Goal: Check status: Check status

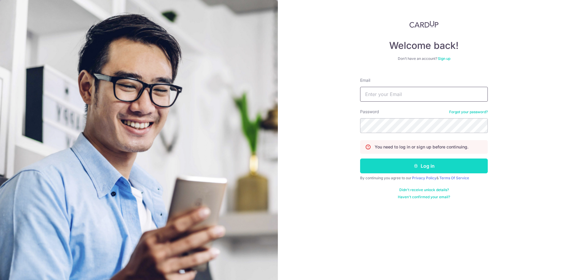
type input "[EMAIL_ADDRESS][DOMAIN_NAME]"
click at [399, 166] on button "Log in" at bounding box center [424, 166] width 128 height 15
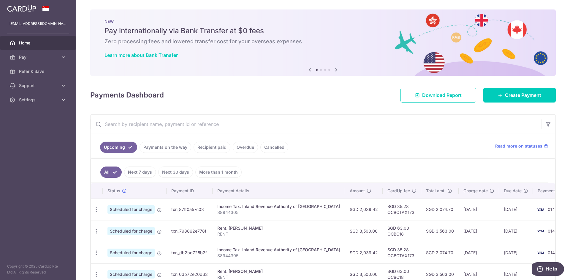
click at [160, 151] on link "Payments on the way" at bounding box center [165, 147] width 52 height 11
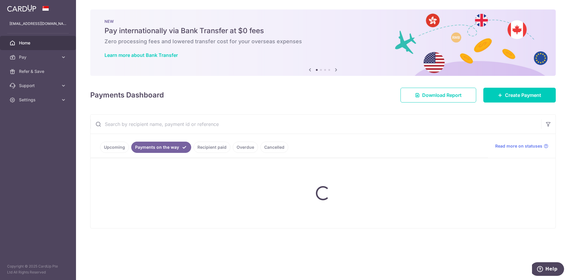
click at [218, 155] on ul "Upcoming Payments on the way Recipient paid Overdue Cancelled" at bounding box center [288, 146] width 397 height 24
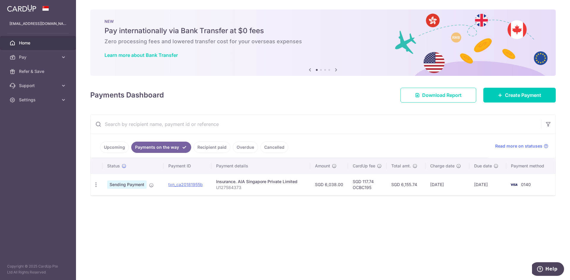
click at [219, 151] on link "Recipient paid" at bounding box center [211, 147] width 37 height 11
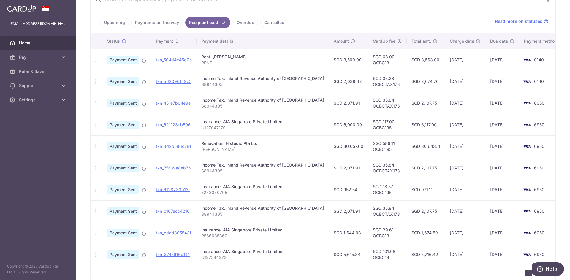
scroll to position [114, 0]
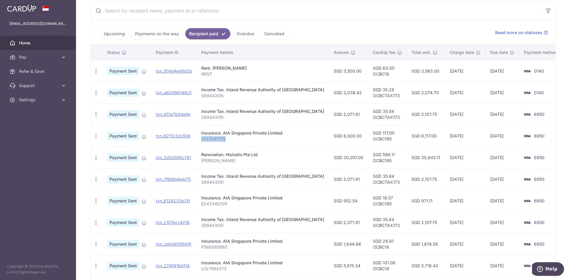
drag, startPoint x: 229, startPoint y: 140, endPoint x: 205, endPoint y: 140, distance: 24.0
click at [205, 140] on p "U127047179" at bounding box center [262, 139] width 123 height 6
click at [237, 139] on p "U127047179" at bounding box center [262, 139] width 123 height 6
drag, startPoint x: 241, startPoint y: 139, endPoint x: 200, endPoint y: 143, distance: 41.4
click at [200, 143] on td "Insurance. AIA Singapore Private Limited U127047179" at bounding box center [262, 136] width 132 height 22
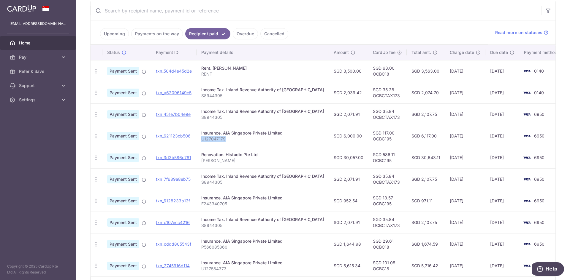
copy p "U127047179"
click at [259, 143] on td "Insurance. AIA Singapore Private Limited U127047179" at bounding box center [262, 136] width 132 height 22
click at [181, 137] on link "txn_621123cb506" at bounding box center [173, 135] width 35 height 5
drag, startPoint x: 237, startPoint y: 141, endPoint x: 203, endPoint y: 145, distance: 33.4
click at [203, 145] on td "Insurance. AIA Singapore Private Limited U127047179" at bounding box center [262, 136] width 132 height 22
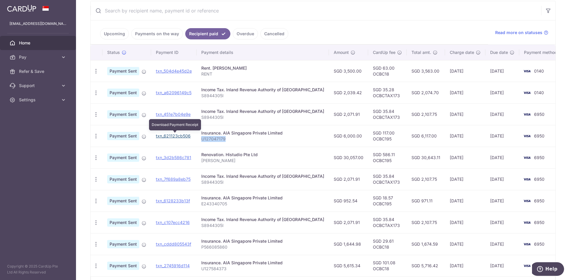
click at [161, 135] on link "txn_621123cb506" at bounding box center [173, 135] width 35 height 5
click at [230, 142] on p "U127047179" at bounding box center [262, 139] width 123 height 6
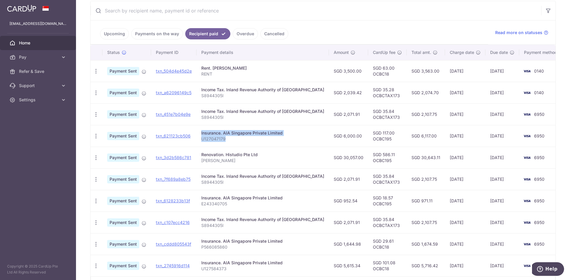
drag, startPoint x: 221, startPoint y: 141, endPoint x: 196, endPoint y: 140, distance: 24.6
click at [196, 140] on tr "PDF Receipt Payment Sent txn_621123cb506 Insurance. AIA Singapore Private Limit…" at bounding box center [326, 136] width 473 height 22
click at [260, 133] on div "Insurance. AIA Singapore Private Limited" at bounding box center [262, 133] width 123 height 6
drag, startPoint x: 235, startPoint y: 143, endPoint x: 203, endPoint y: 135, distance: 33.1
click at [203, 135] on td "Insurance. AIA Singapore Private Limited U127047179" at bounding box center [262, 136] width 132 height 22
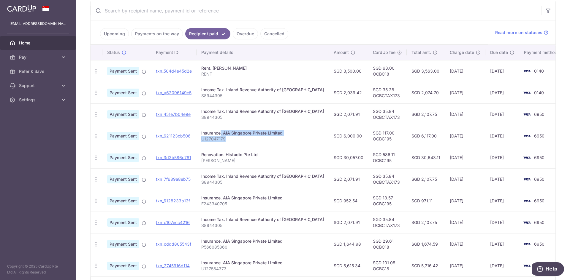
copy td "Insurance. AIA Singapore Private Limited U127047179"
